Goal: Find specific page/section: Find specific page/section

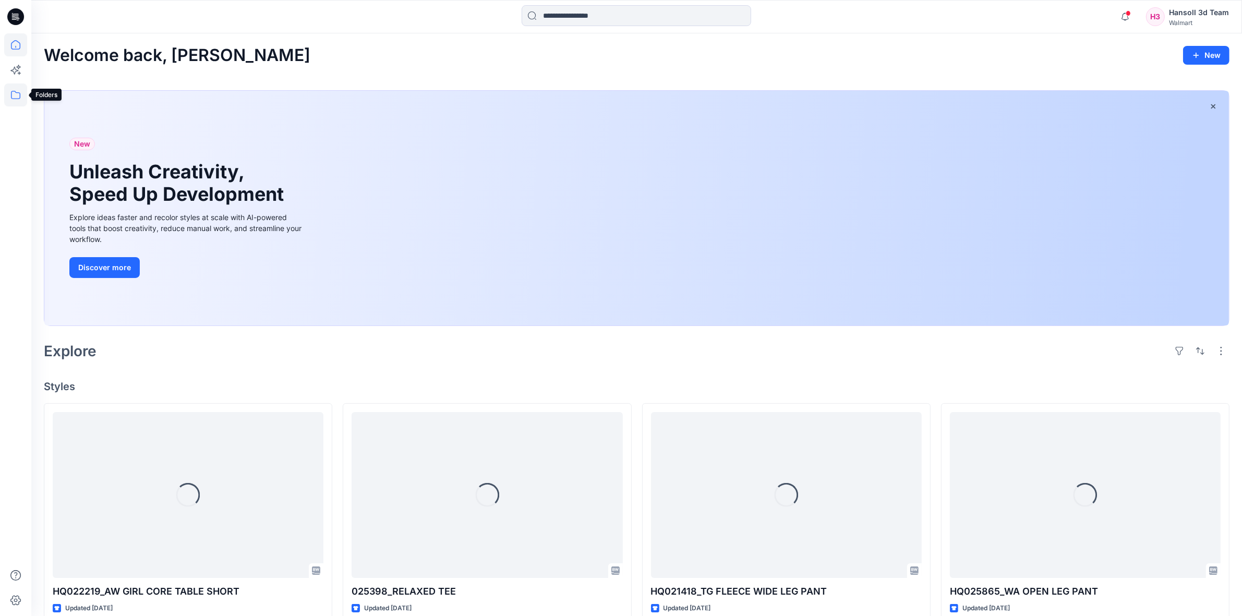
click at [18, 92] on icon at bounding box center [15, 95] width 9 height 8
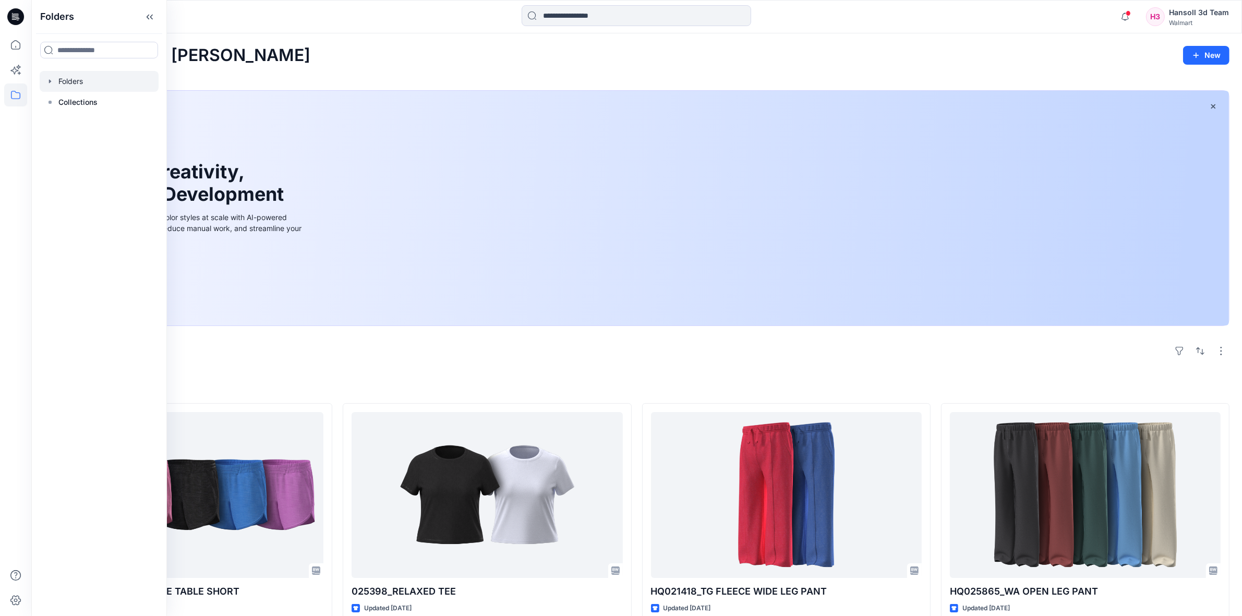
click at [79, 82] on div at bounding box center [99, 81] width 119 height 21
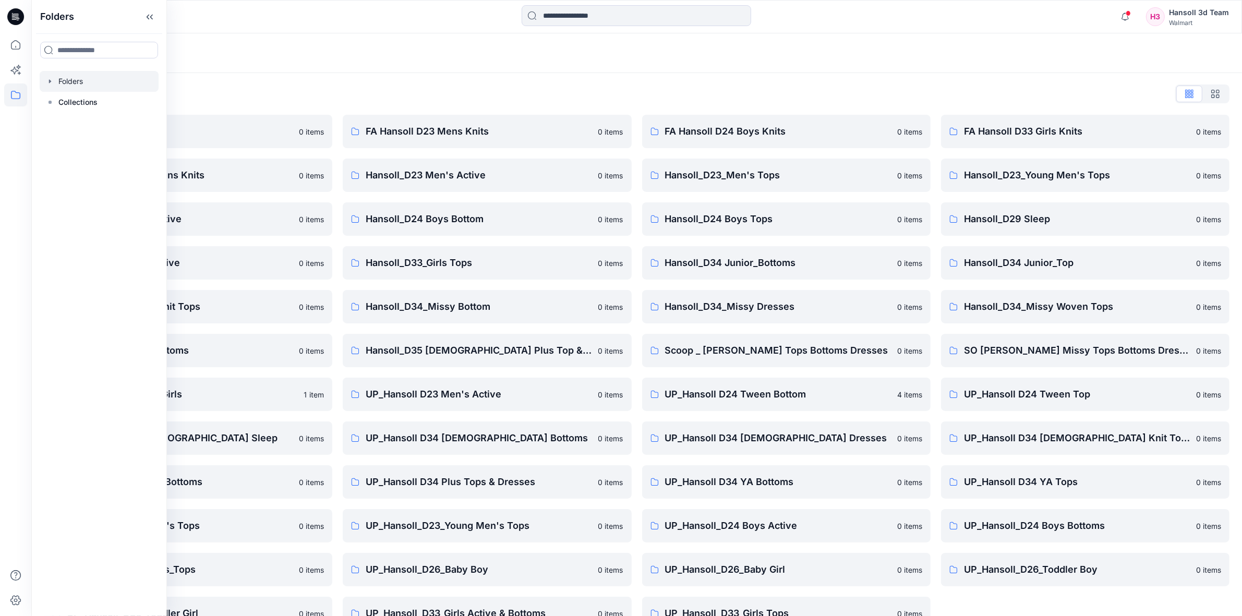
click at [410, 74] on div "Folders List EcoShot Hansoll 0 items FA Hansoll D34 Womens Knits 0 items Hansol…" at bounding box center [636, 358] width 1211 height 570
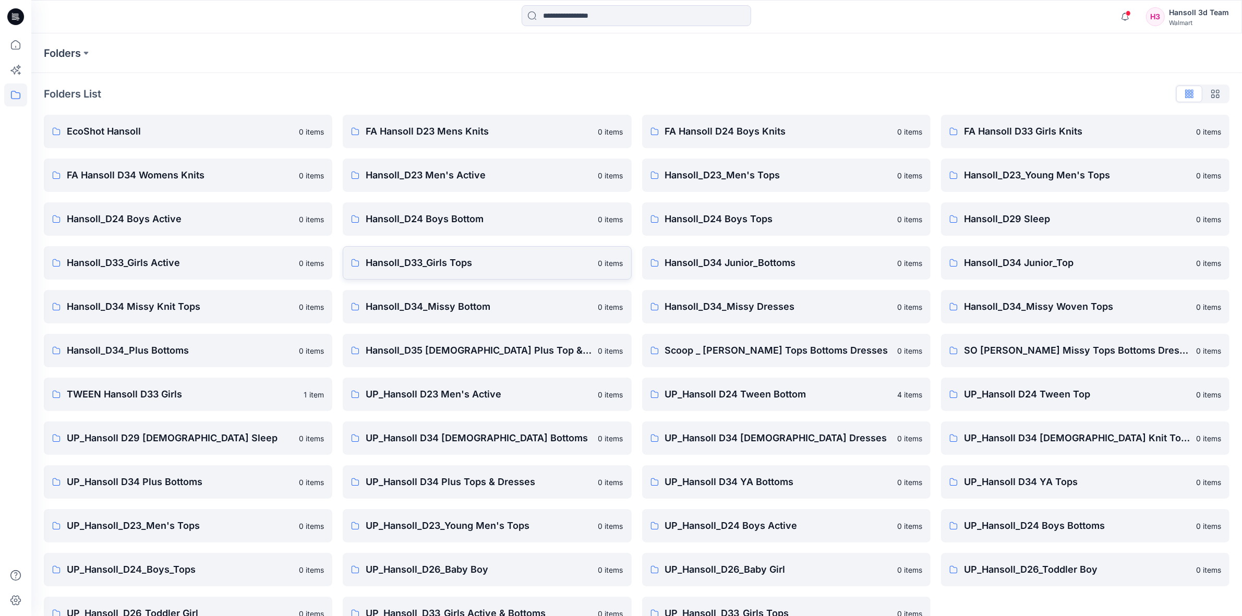
click at [454, 263] on p "Hansoll_D33_Girls Tops" at bounding box center [479, 263] width 226 height 15
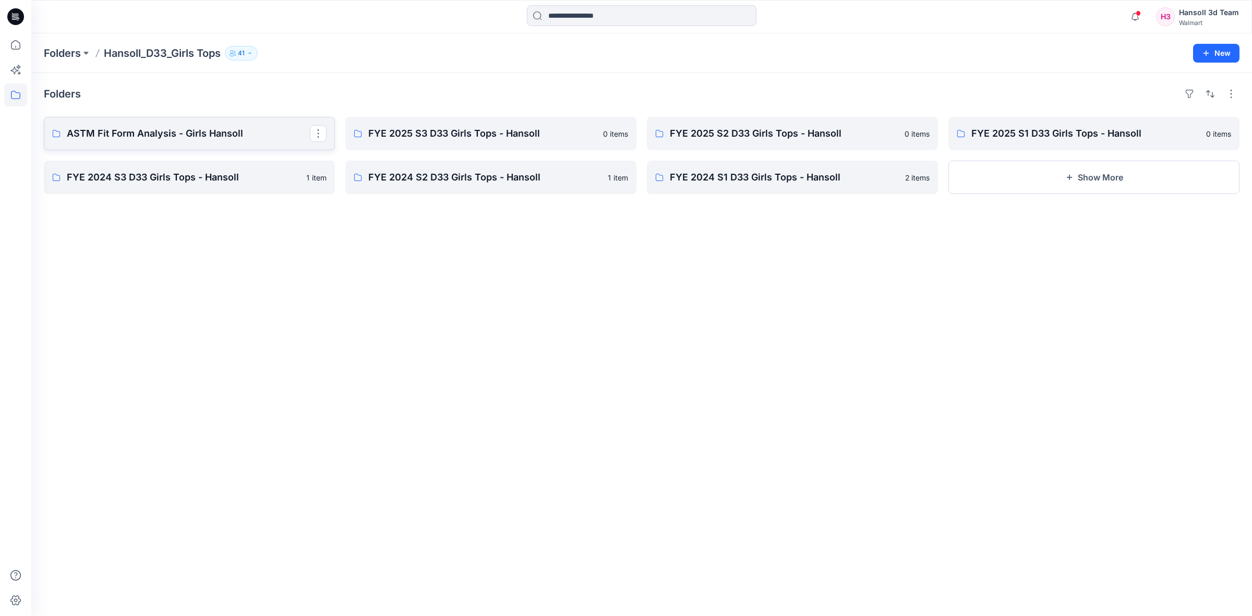
click at [272, 131] on p "ASTM Fit Form Analysis - Girls Hansoll" at bounding box center [188, 133] width 243 height 15
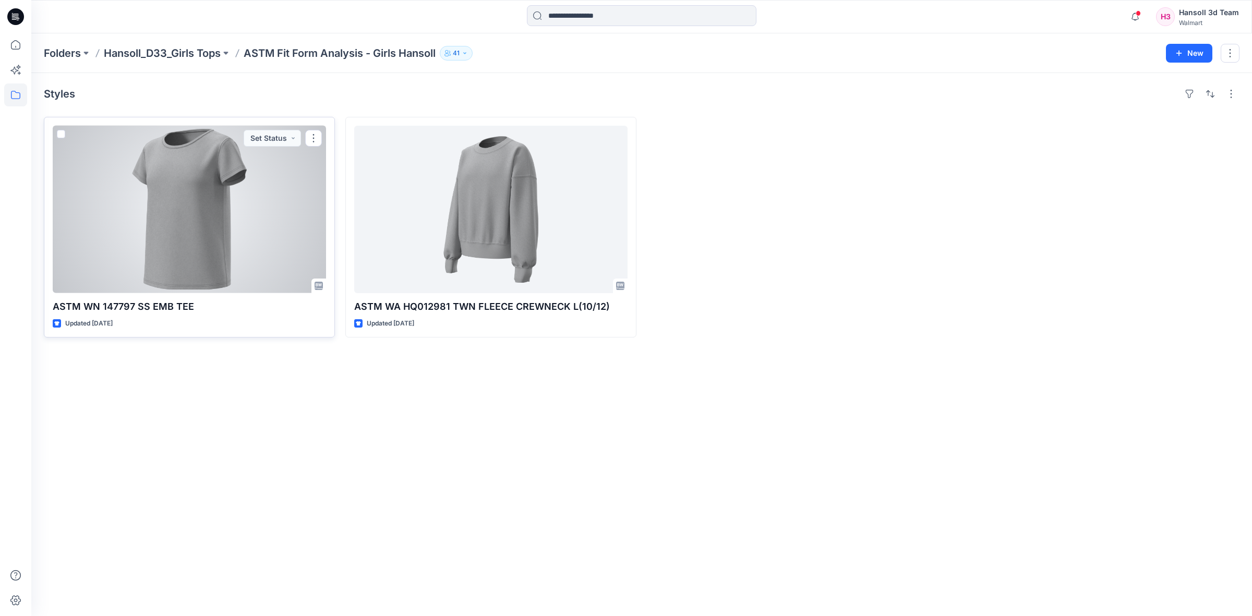
click at [207, 214] on div at bounding box center [189, 209] width 273 height 167
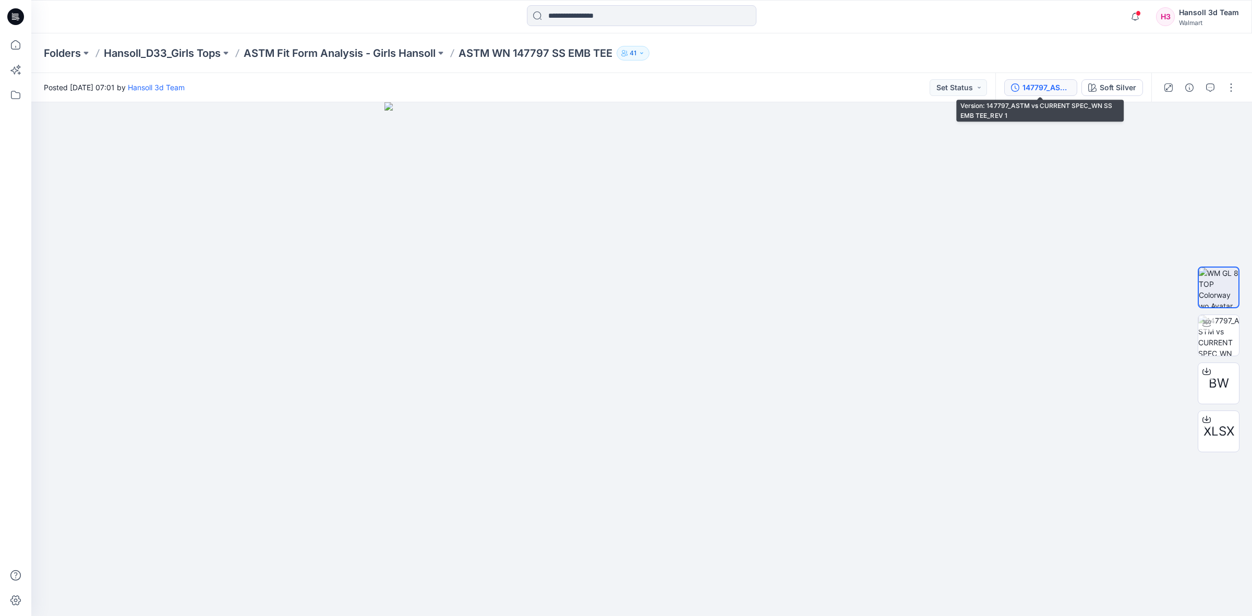
click at [1052, 81] on button "147797_ASTM vs CURRENT SPEC_WN SS EMB TEE_REV 1" at bounding box center [1040, 87] width 73 height 17
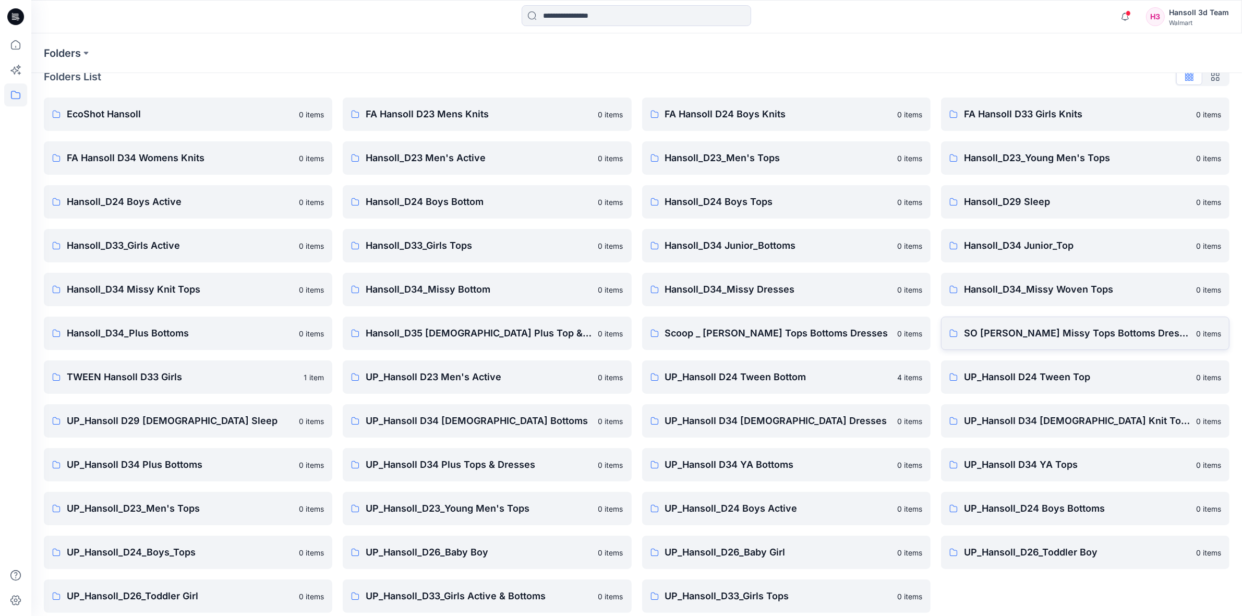
scroll to position [26, 0]
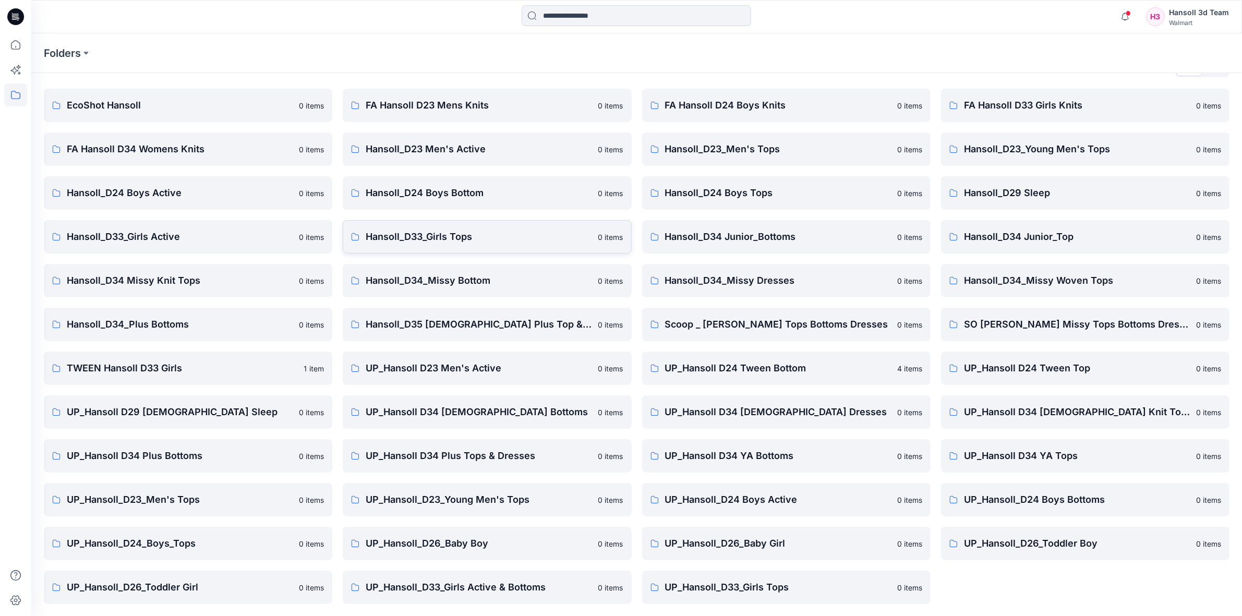
click at [440, 233] on p "Hansoll_D33_Girls Tops" at bounding box center [479, 236] width 226 height 15
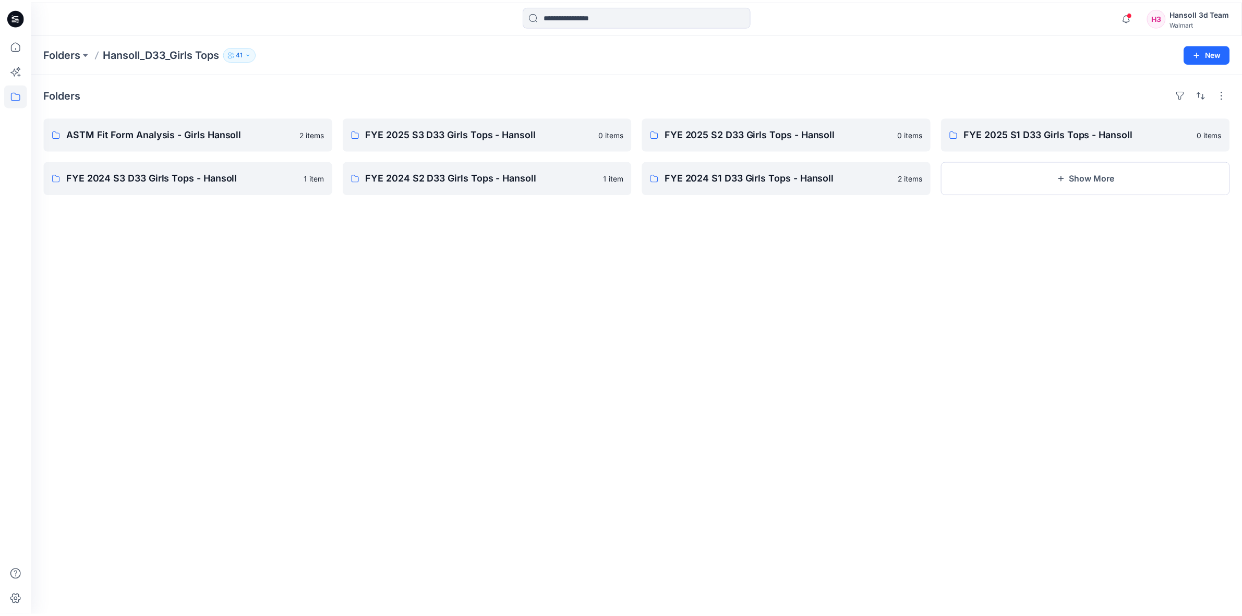
scroll to position [26, 0]
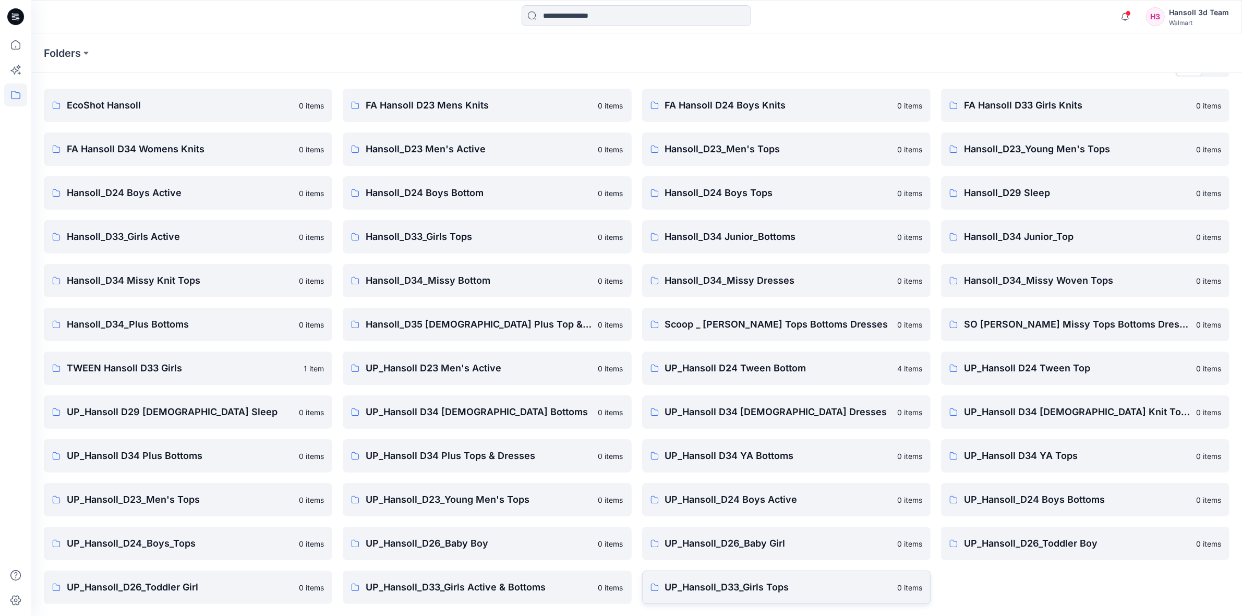
click at [770, 585] on p "UP_Hansoll_D33_Girls Tops" at bounding box center [778, 587] width 226 height 15
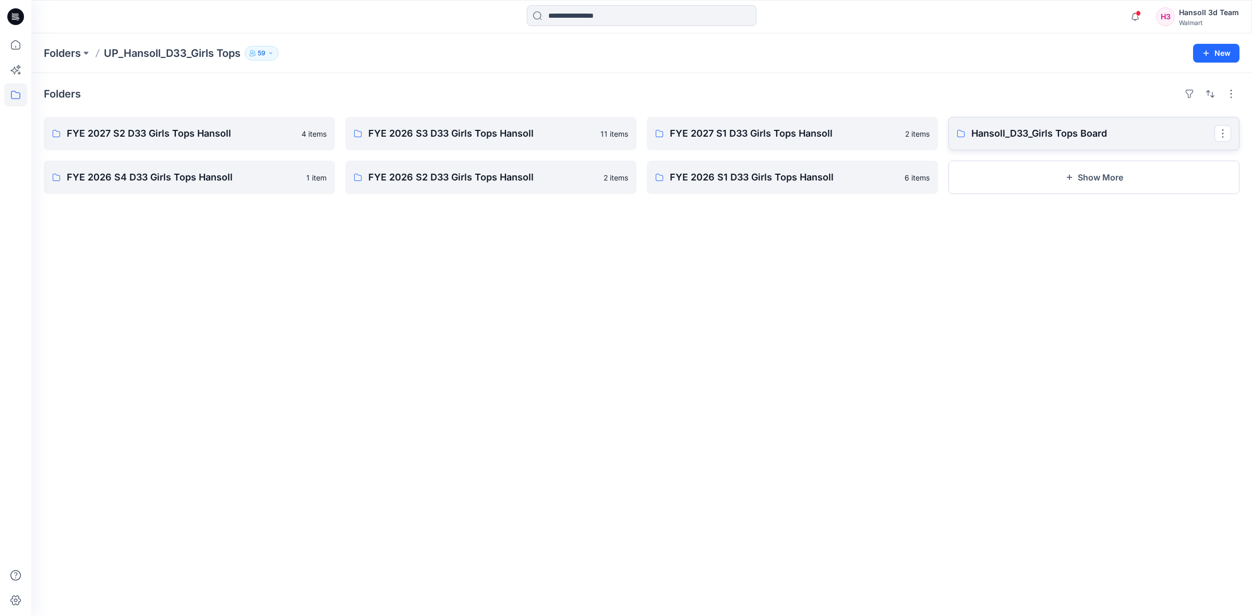
click at [1061, 133] on p "Hansoll_D33_Girls Tops Board" at bounding box center [1092, 133] width 243 height 15
click at [730, 131] on p "FYE 2027 S1 D33 Girls Tops Hansoll" at bounding box center [791, 133] width 243 height 15
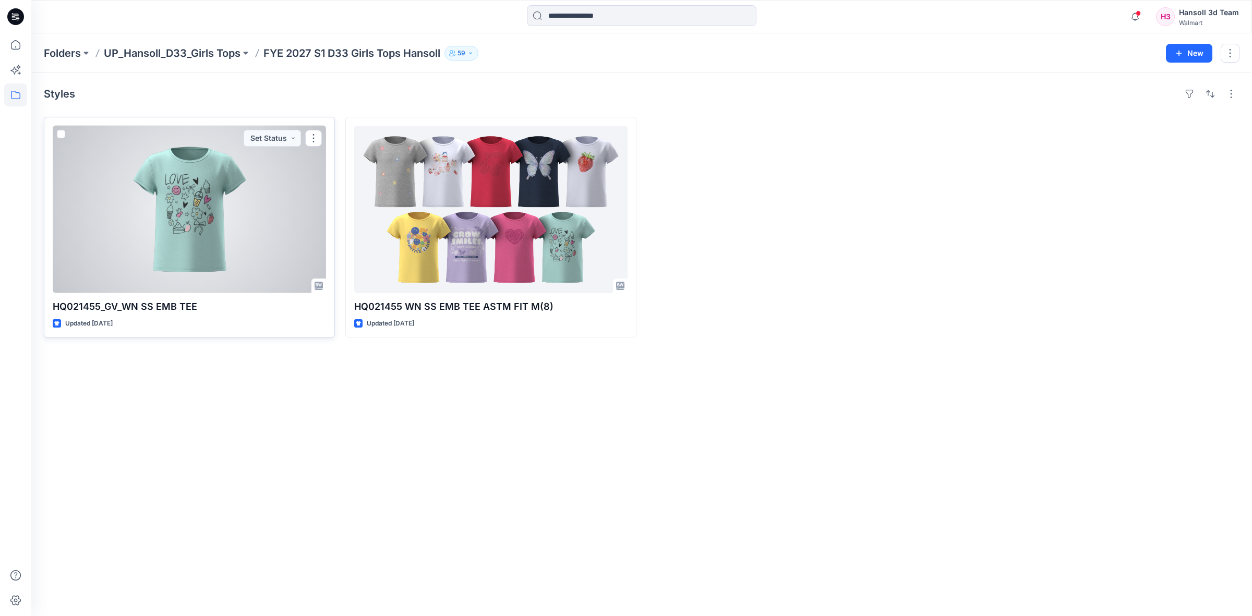
click at [173, 223] on div at bounding box center [189, 209] width 273 height 167
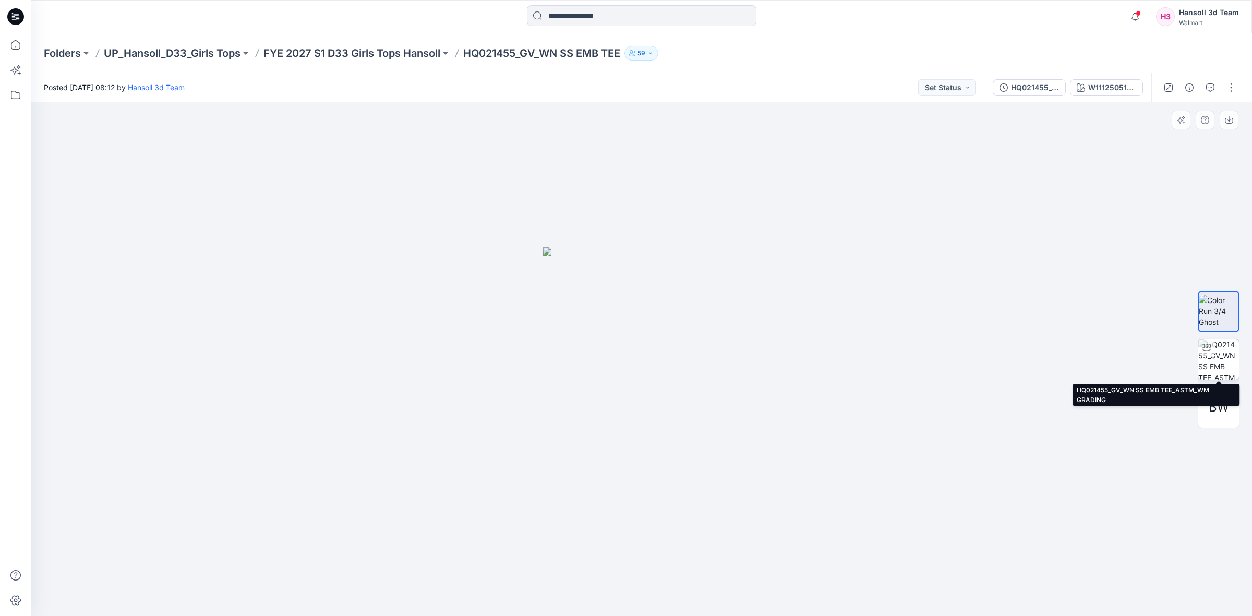
click at [1222, 361] on img at bounding box center [1218, 359] width 41 height 41
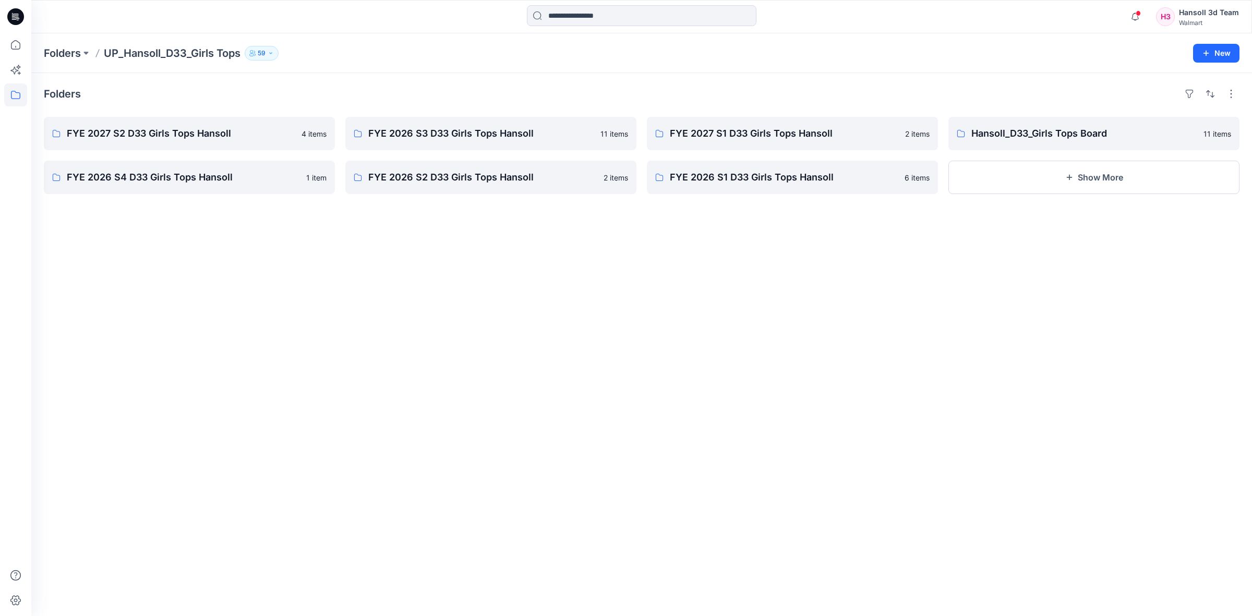
drag, startPoint x: 653, startPoint y: 369, endPoint x: 632, endPoint y: 382, distance: 24.9
click at [652, 369] on div "Folders FYE 2027 S2 D33 Girls Tops Hansoll 4 items FYE 2026 S4 D33 Girls Tops H…" at bounding box center [641, 344] width 1220 height 543
click at [793, 238] on div "Folders FYE 2027 S2 D33 Girls Tops Hansoll 4 items FYE 2026 S4 D33 Girls Tops H…" at bounding box center [641, 344] width 1220 height 543
click at [744, 135] on p "FYE 2027 S1 D33 Girls Tops Hansoll" at bounding box center [791, 133] width 243 height 15
click at [83, 58] on button at bounding box center [86, 53] width 10 height 15
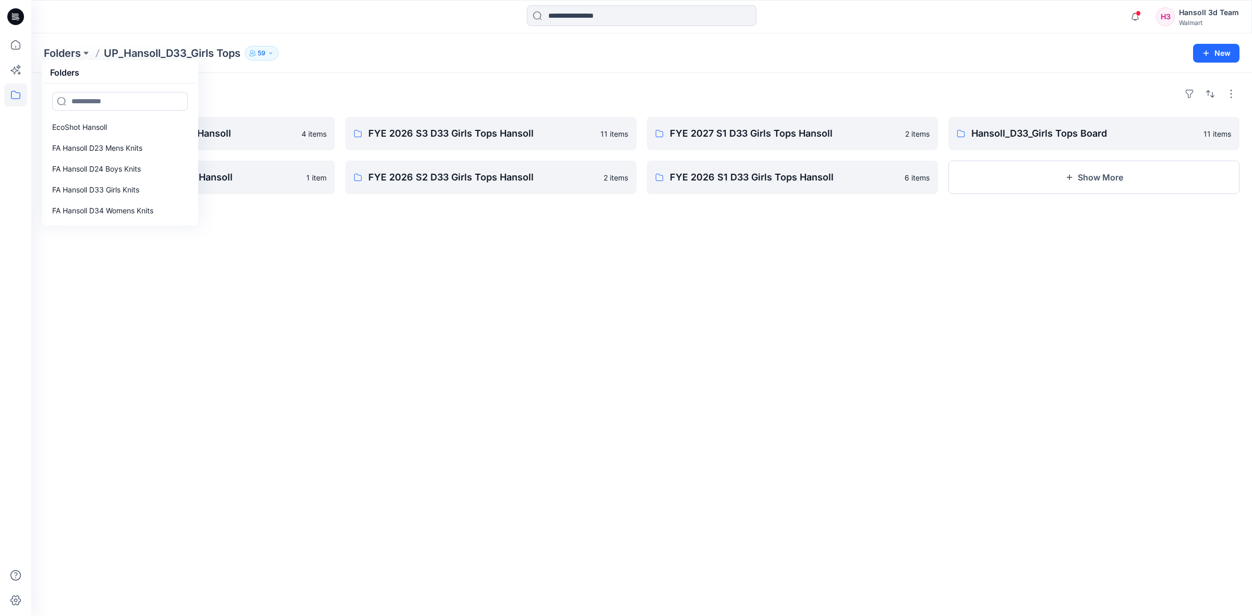
click at [474, 285] on div "Folders FYE 2027 S2 D33 Girls Tops Hansoll 4 items FYE 2026 S4 D33 Girls Tops H…" at bounding box center [641, 344] width 1220 height 543
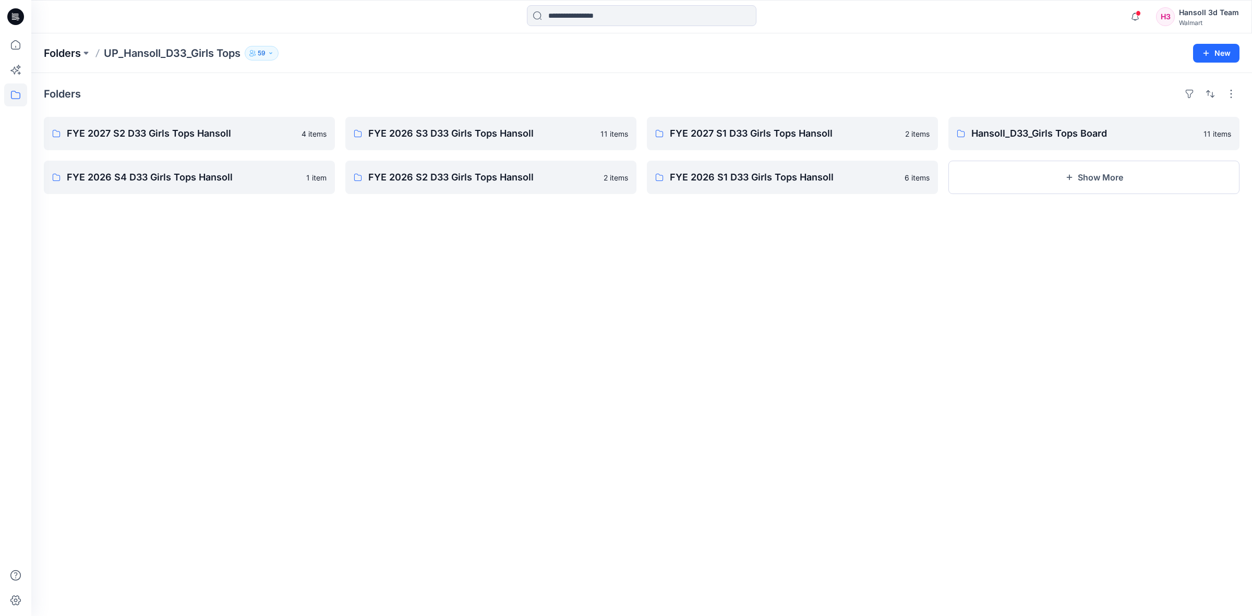
click at [68, 48] on p "Folders" at bounding box center [62, 53] width 37 height 15
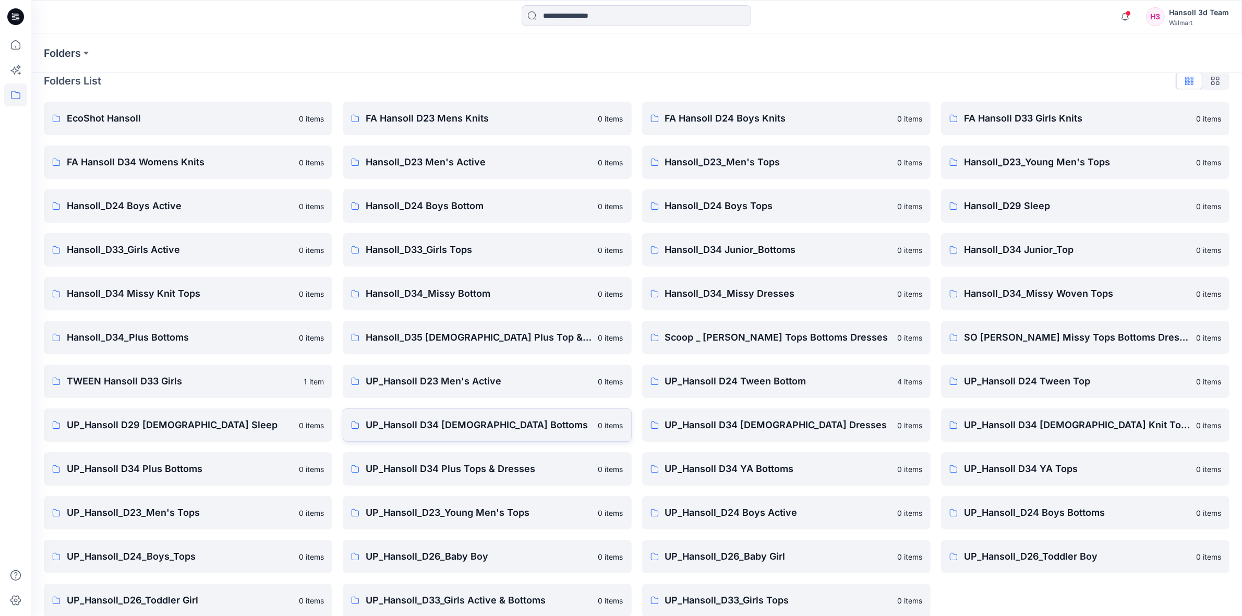
scroll to position [26, 0]
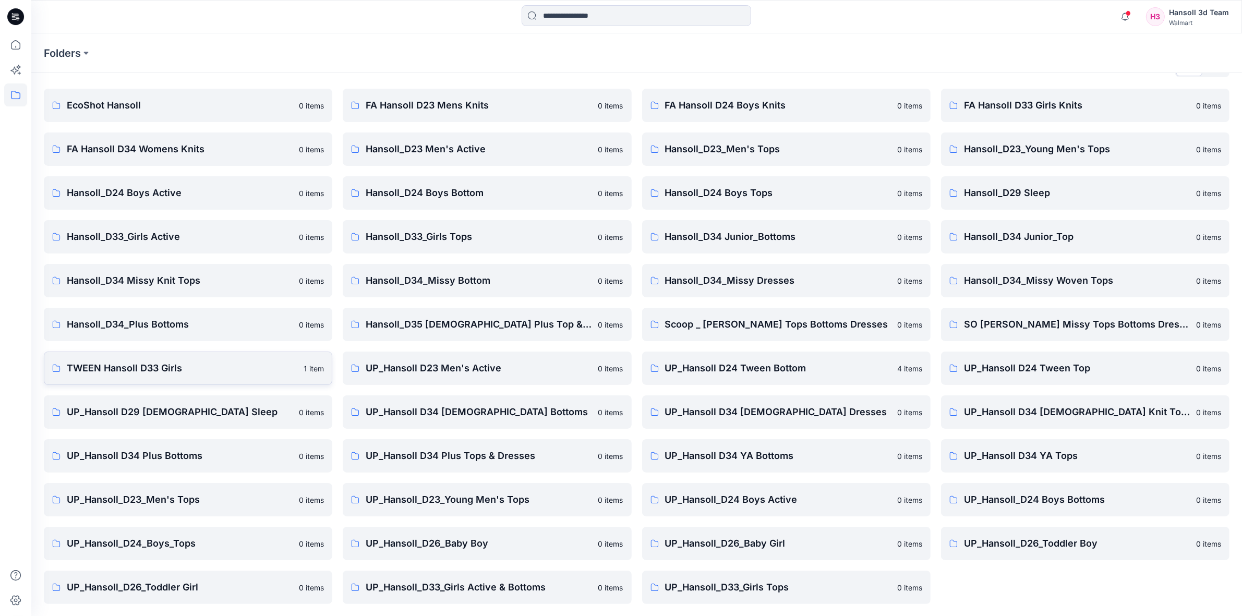
click at [146, 366] on p "TWEEN Hansoll D33 Girls" at bounding box center [182, 368] width 231 height 15
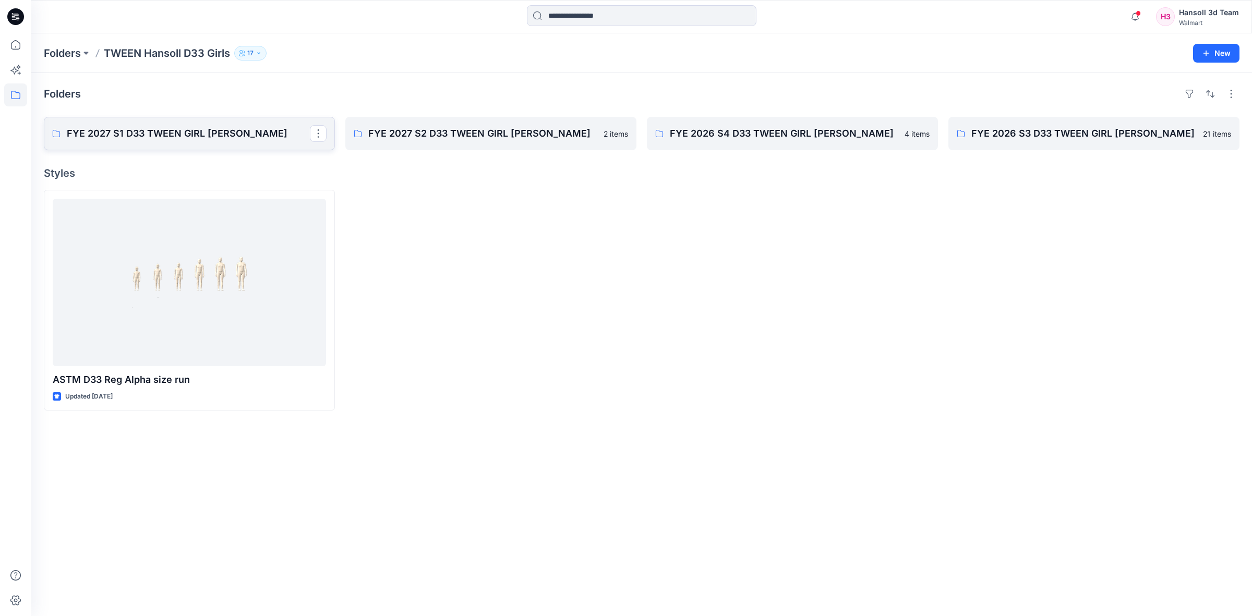
click at [194, 137] on p "FYE 2027 S1 D33 TWEEN GIRL [PERSON_NAME]" at bounding box center [188, 133] width 243 height 15
click at [998, 121] on link "FYE 2026 S3 D33 TWEEN GIRL [PERSON_NAME]" at bounding box center [1093, 133] width 291 height 33
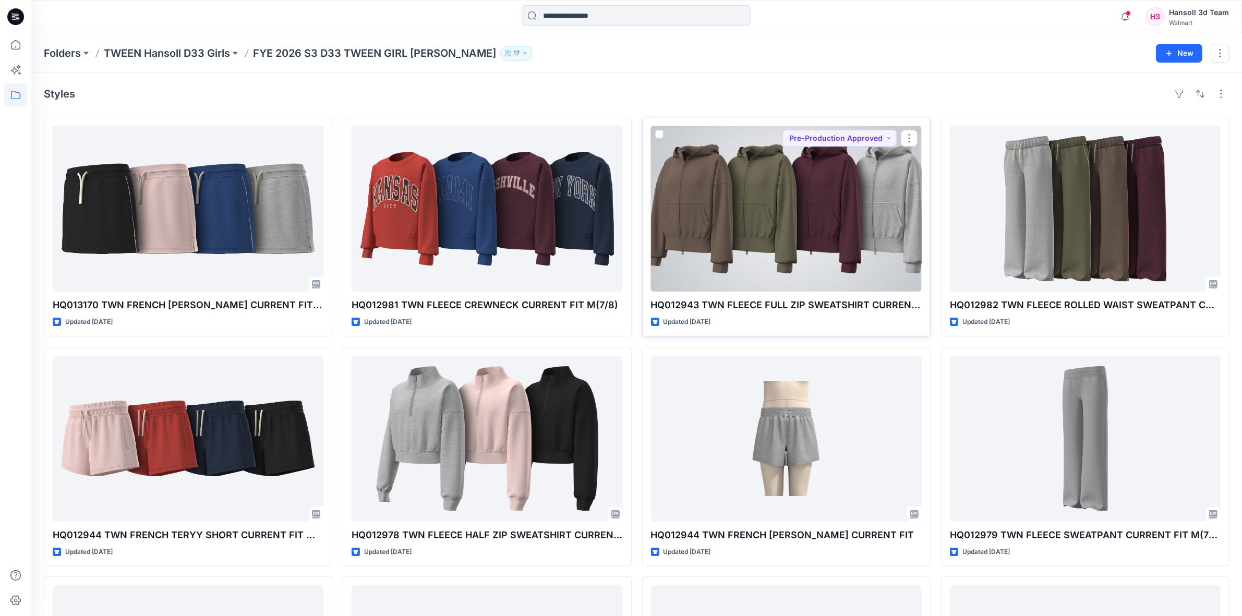
click at [751, 229] on div at bounding box center [786, 209] width 271 height 166
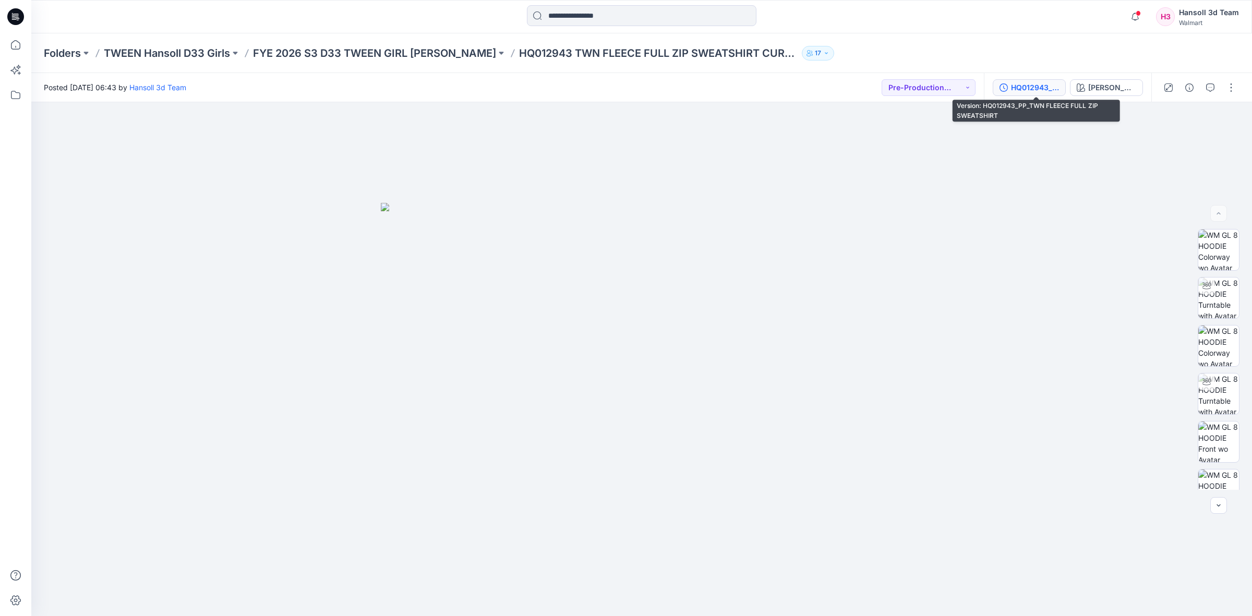
click at [1037, 90] on div "HQ012943_PP_TWN FLEECE FULL ZIP SWEATSHIRT" at bounding box center [1035, 87] width 48 height 11
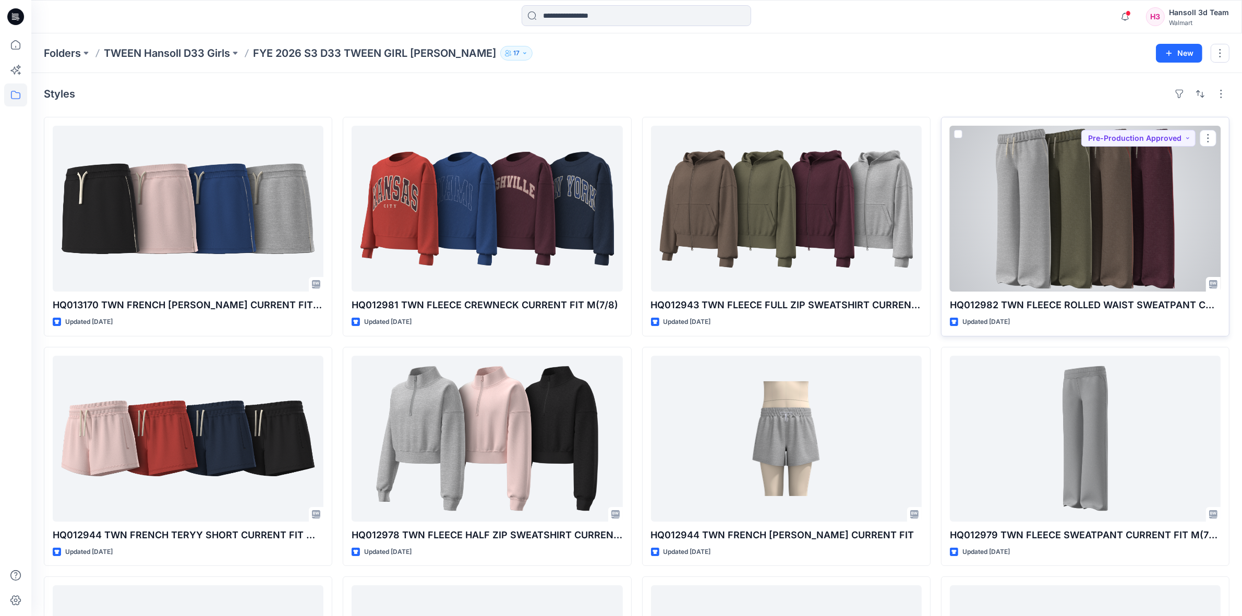
click at [1102, 225] on div at bounding box center [1085, 209] width 271 height 166
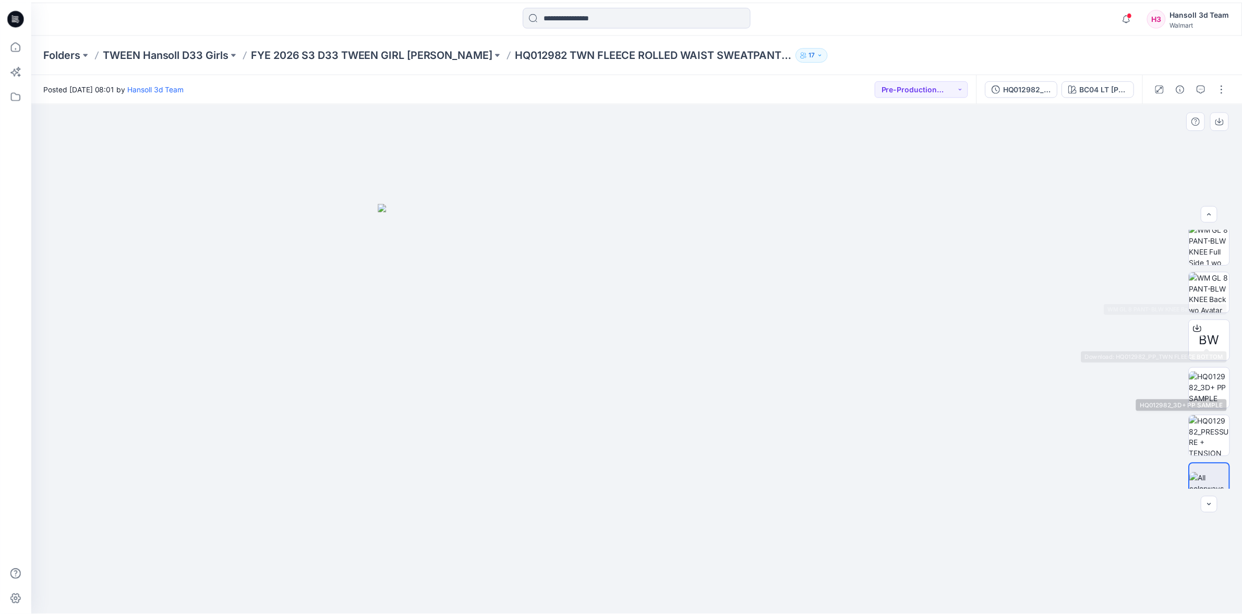
scroll to position [165, 0]
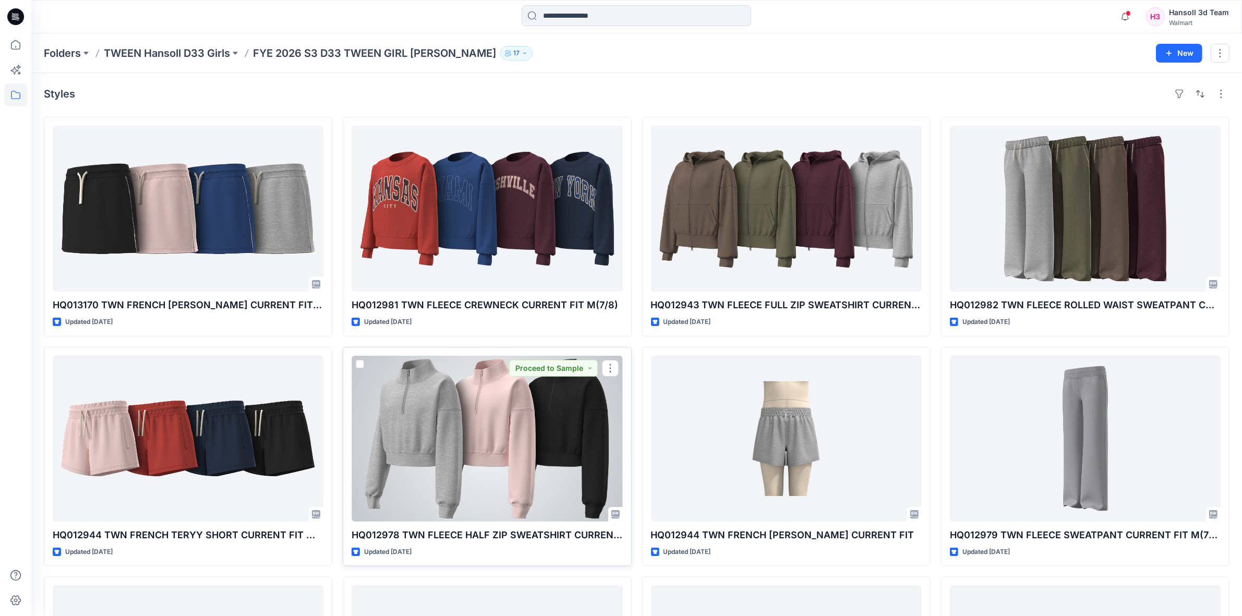
click at [561, 471] on div at bounding box center [487, 439] width 271 height 166
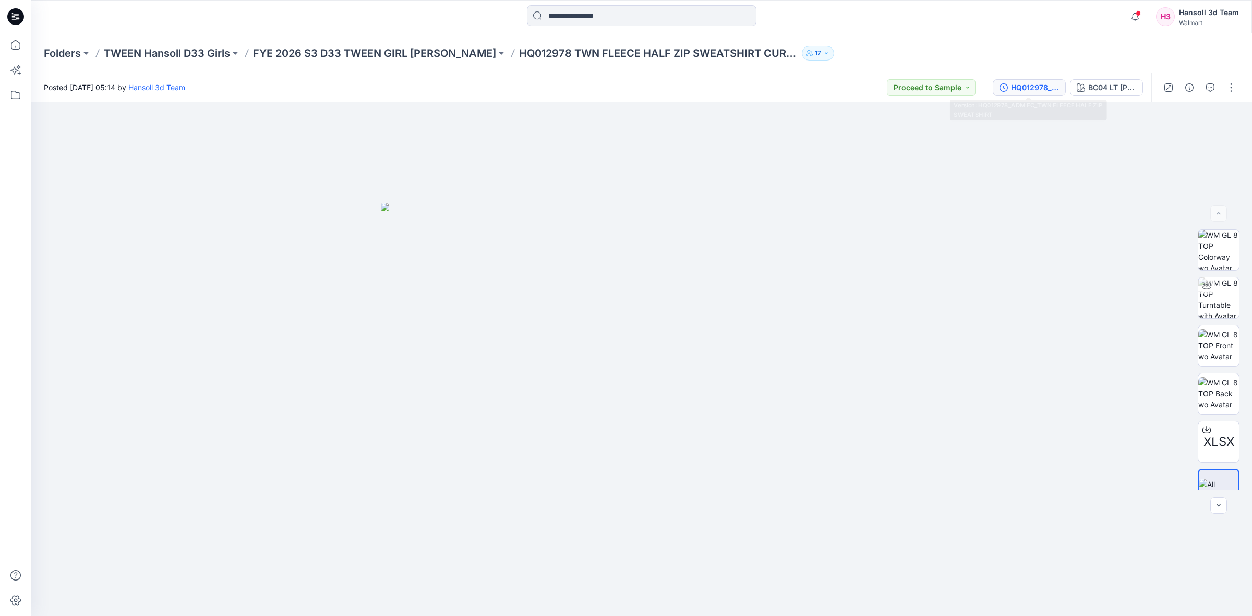
click at [1044, 82] on div "HQ012978_ADM FC_TWN FLEECE HALF ZIP SWEATSHIRT" at bounding box center [1035, 87] width 48 height 11
